Goal: Check status: Check status

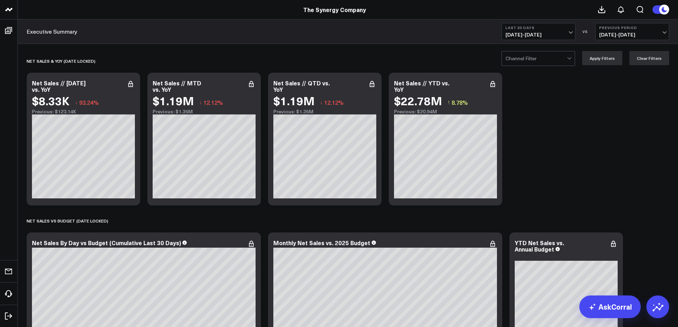
click at [565, 29] on b "Last 30 Days" at bounding box center [538, 28] width 66 height 4
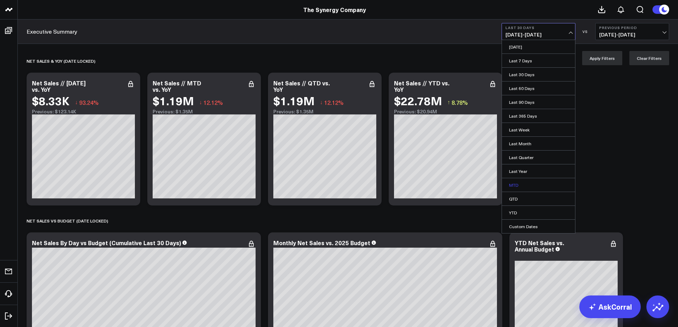
click at [519, 182] on link "MTD" at bounding box center [538, 184] width 73 height 13
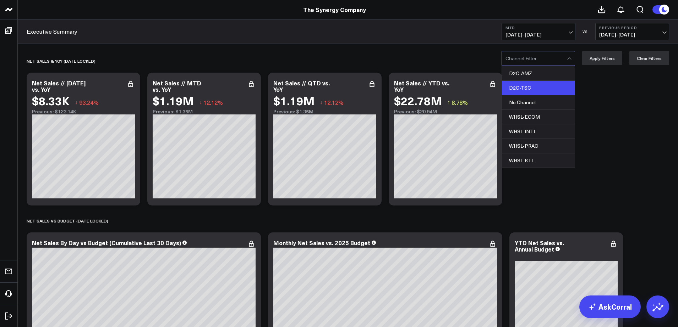
click at [539, 86] on div "D2C-TSC" at bounding box center [538, 88] width 73 height 15
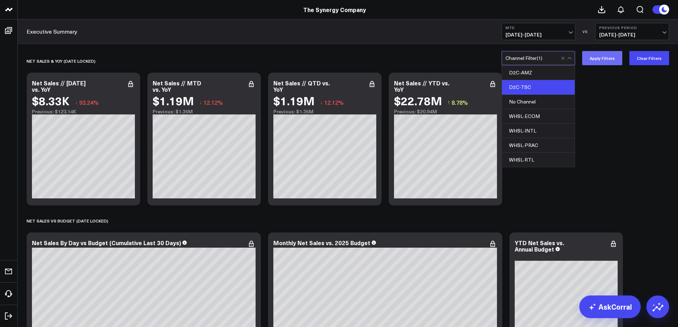
click at [592, 64] on button "Apply Filters" at bounding box center [602, 58] width 40 height 14
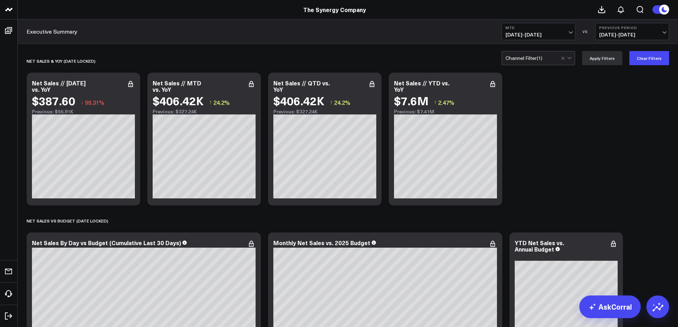
click at [566, 34] on span "[DATE] - [DATE]" at bounding box center [538, 35] width 66 height 6
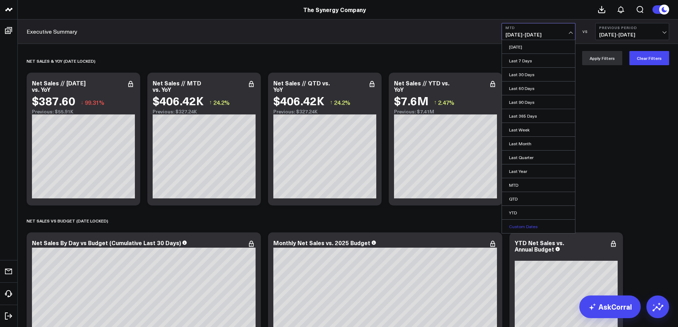
click at [534, 226] on link "Custom Dates" at bounding box center [538, 226] width 73 height 13
select select "9"
select select "2025"
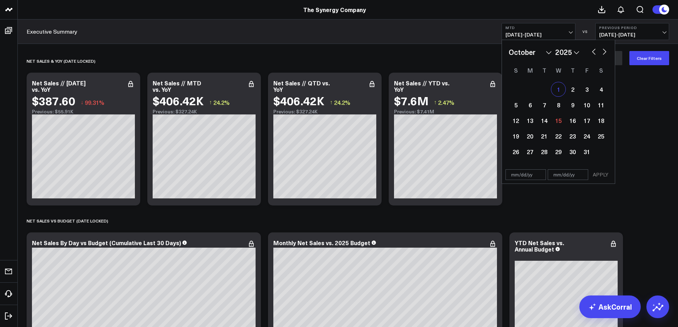
click at [562, 90] on div "1" at bounding box center [558, 89] width 14 height 14
type input "[DATE]"
select select "9"
select select "2025"
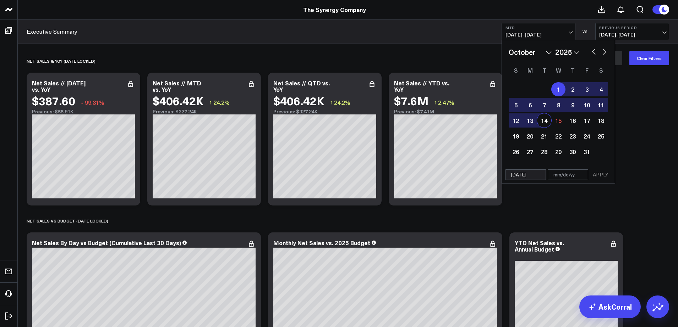
click at [546, 121] on div "14" at bounding box center [544, 121] width 14 height 14
type input "[DATE]"
select select "9"
select select "2025"
click at [595, 174] on button "APPLY" at bounding box center [600, 175] width 21 height 11
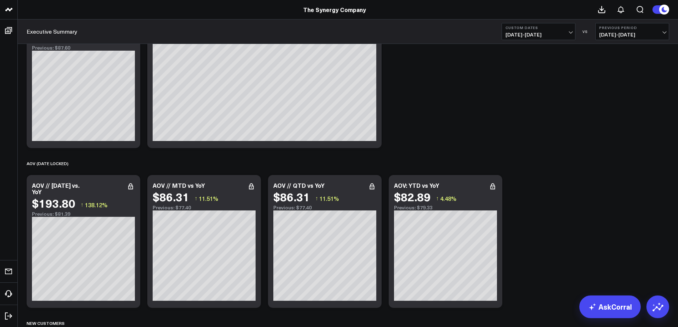
scroll to position [1135, 0]
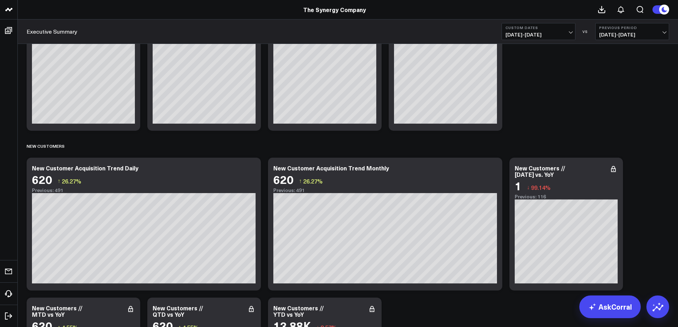
click at [548, 39] on button "Custom Dates [DATE] - [DATE]" at bounding box center [538, 31] width 74 height 17
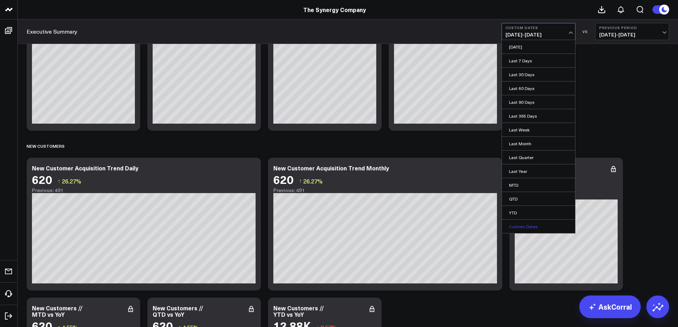
click at [529, 228] on link "Custom Dates" at bounding box center [538, 226] width 73 height 13
select select "9"
select select "2025"
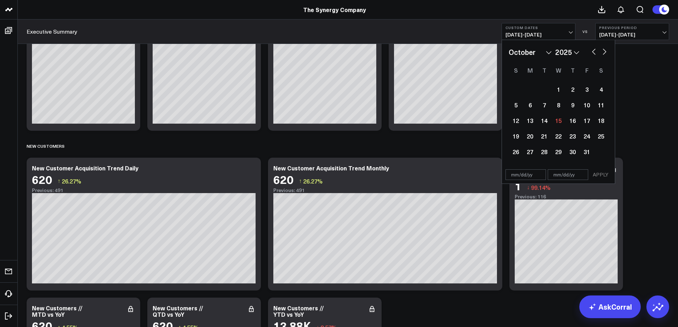
click at [593, 51] on button "button" at bounding box center [593, 51] width 7 height 9
select select "8"
select select "2025"
click at [527, 85] on div "1" at bounding box center [530, 89] width 14 height 14
type input "[DATE]"
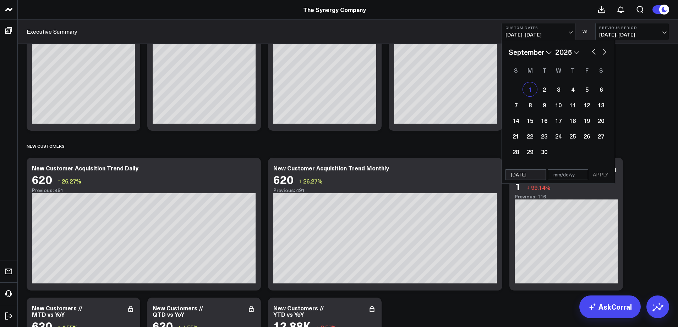
select select "8"
select select "2025"
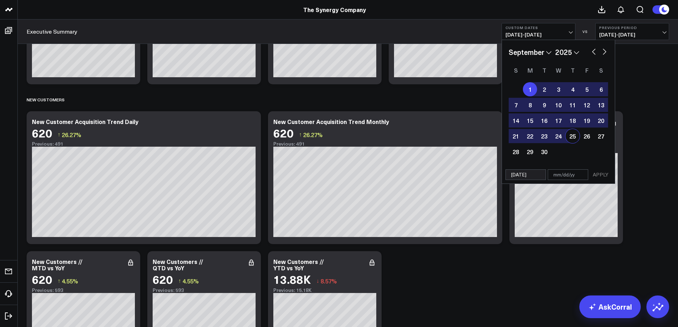
scroll to position [1206, 0]
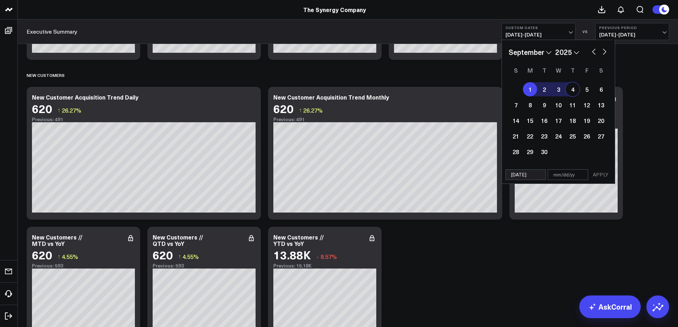
click at [603, 51] on button "button" at bounding box center [604, 51] width 7 height 9
select select "9"
select select "2025"
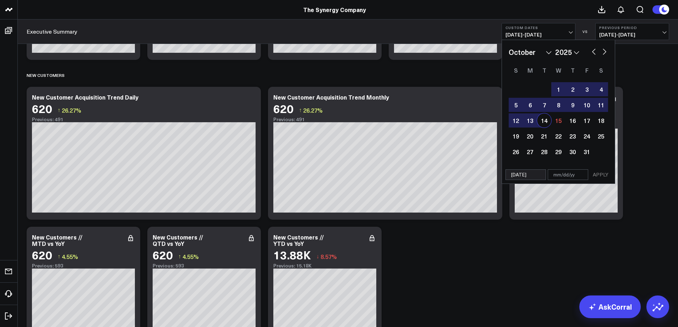
click at [541, 119] on div "14" at bounding box center [544, 121] width 14 height 14
type input "[DATE]"
select select "9"
select select "2025"
click at [598, 174] on button "APPLY" at bounding box center [600, 175] width 21 height 11
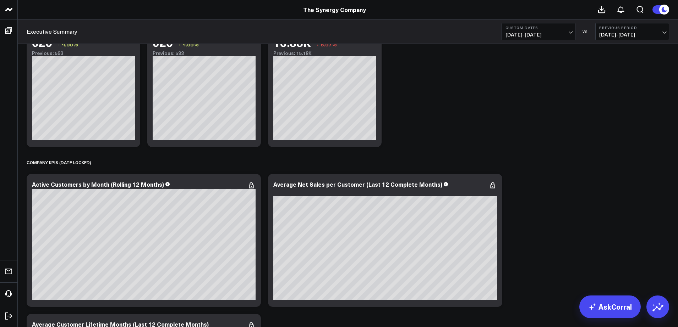
scroll to position [1526, 0]
